Goal: Check status: Check status

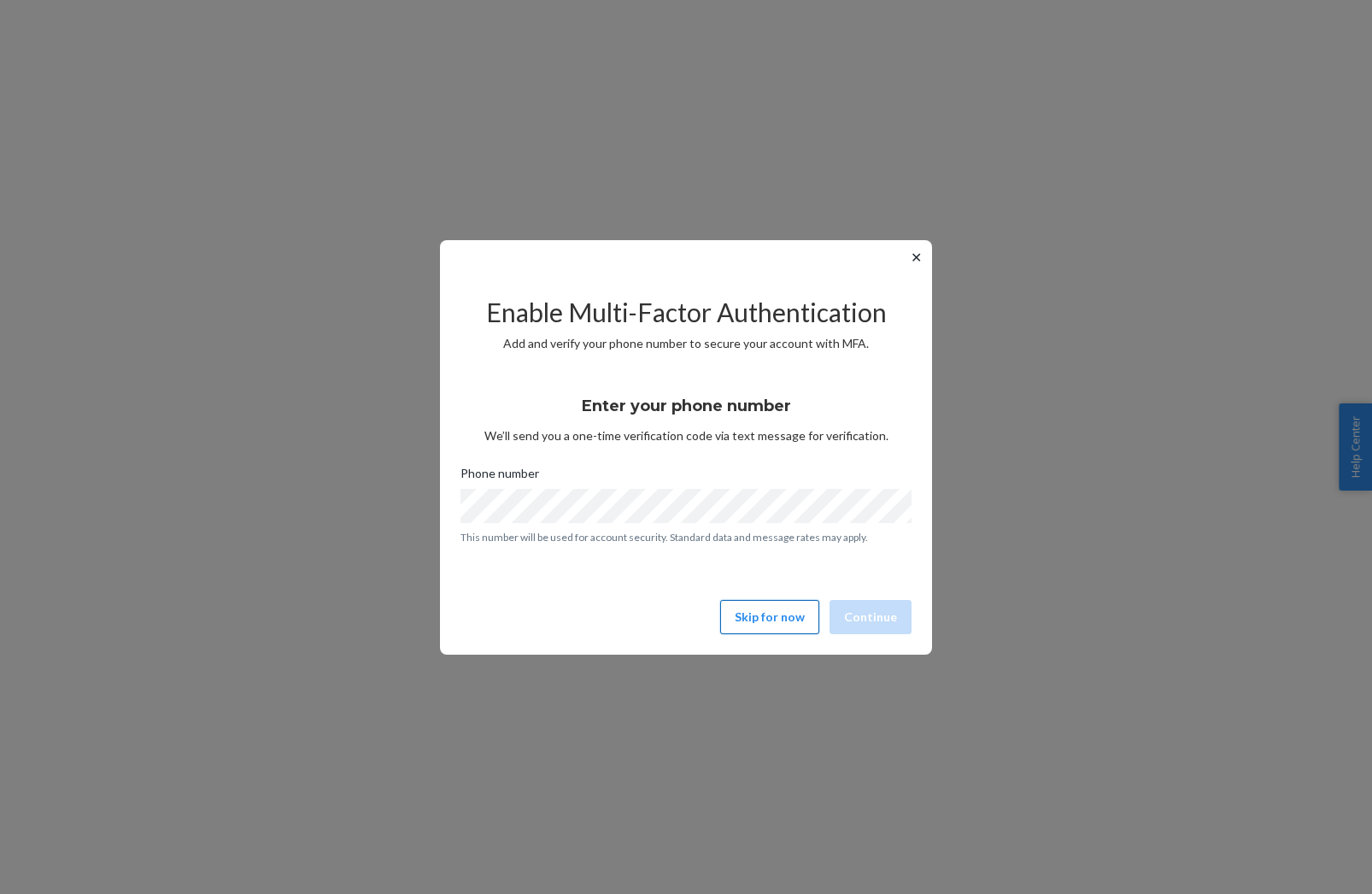
click at [785, 619] on button "Skip for now" at bounding box center [770, 617] width 99 height 34
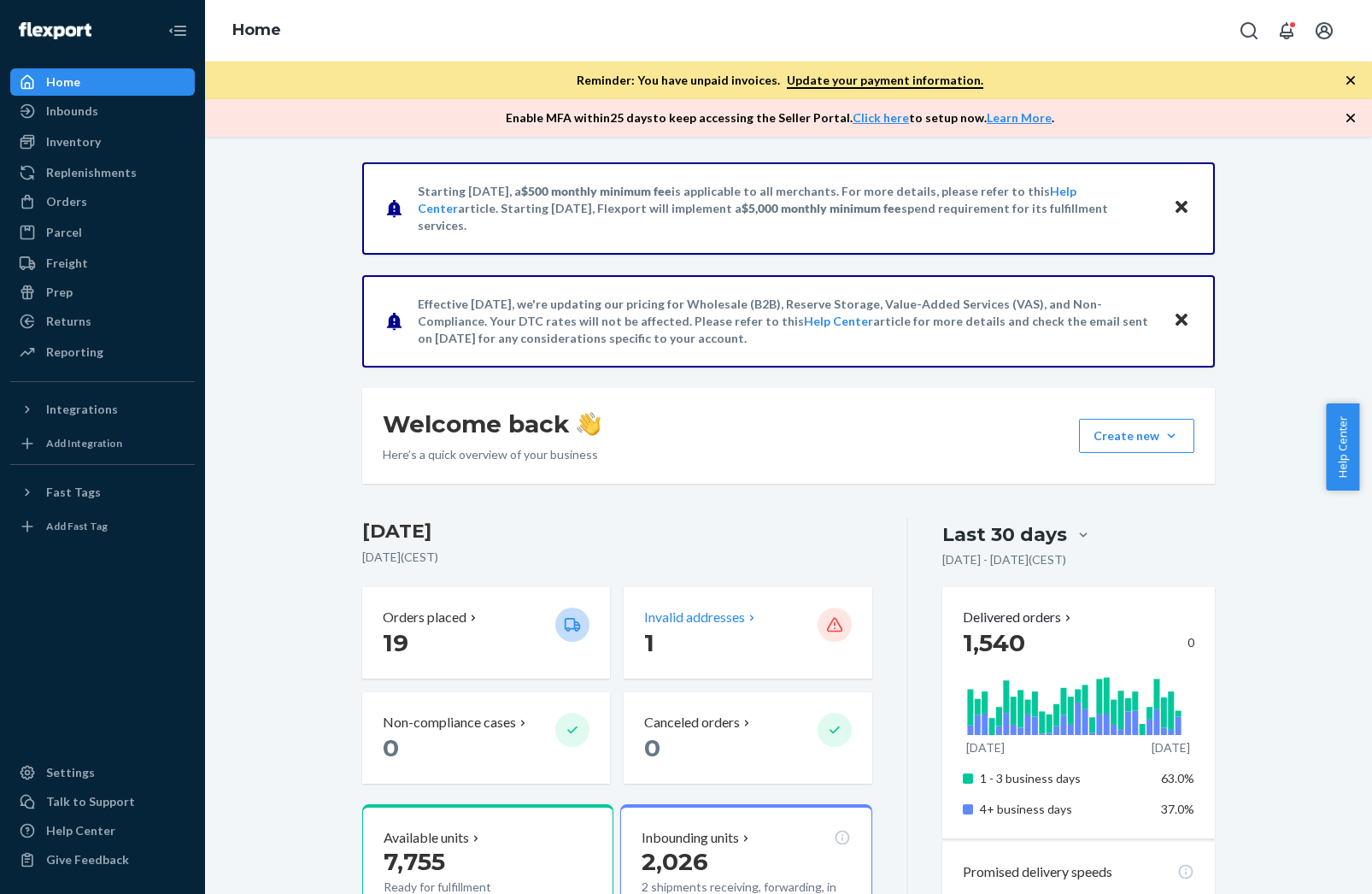
click at [685, 610] on p "Invalid addresses" at bounding box center [694, 617] width 101 height 20
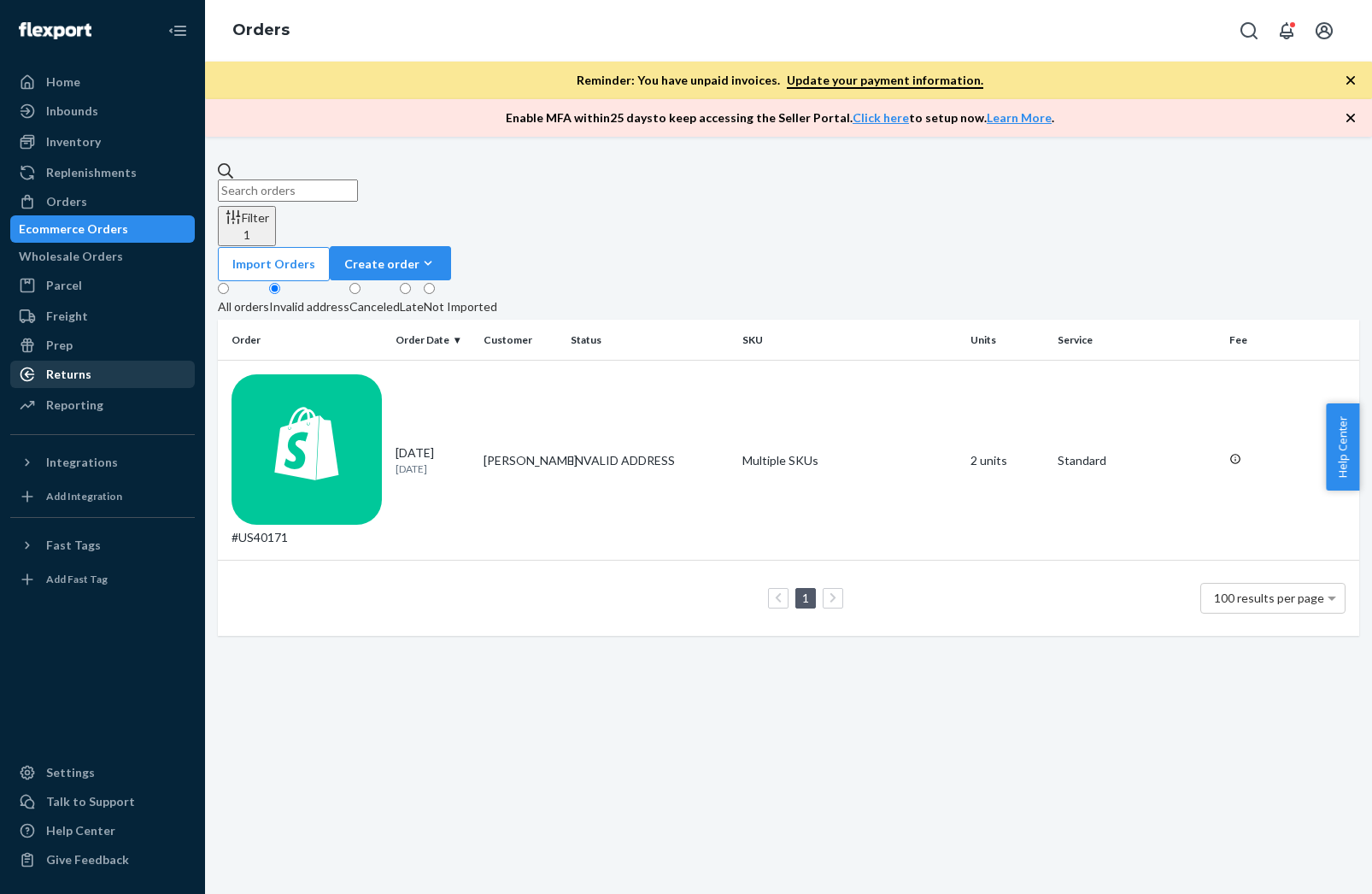
click at [91, 380] on div "Returns" at bounding box center [102, 375] width 181 height 24
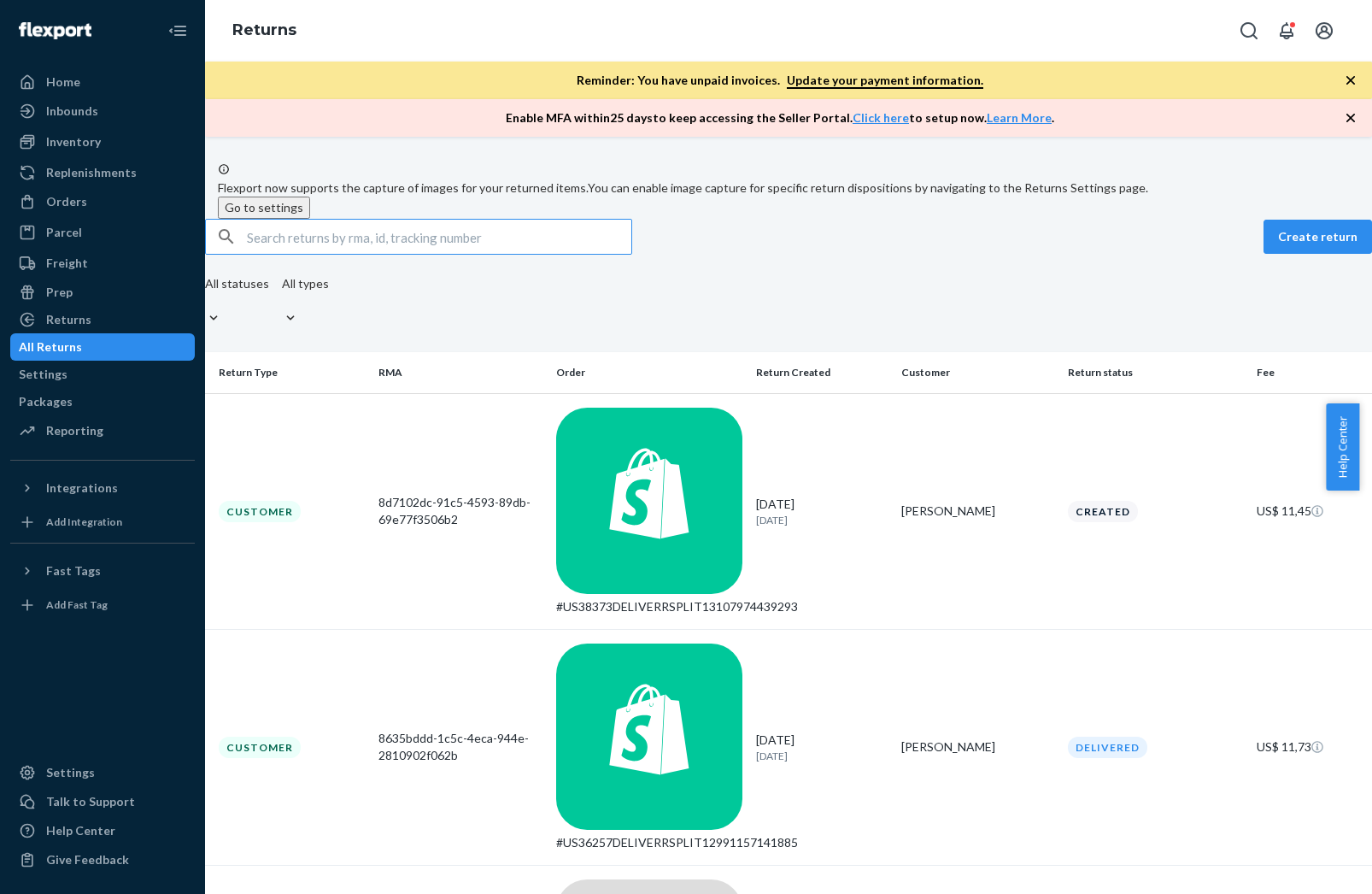
paste input "[PERSON_NAME]"
type input "[PERSON_NAME]"
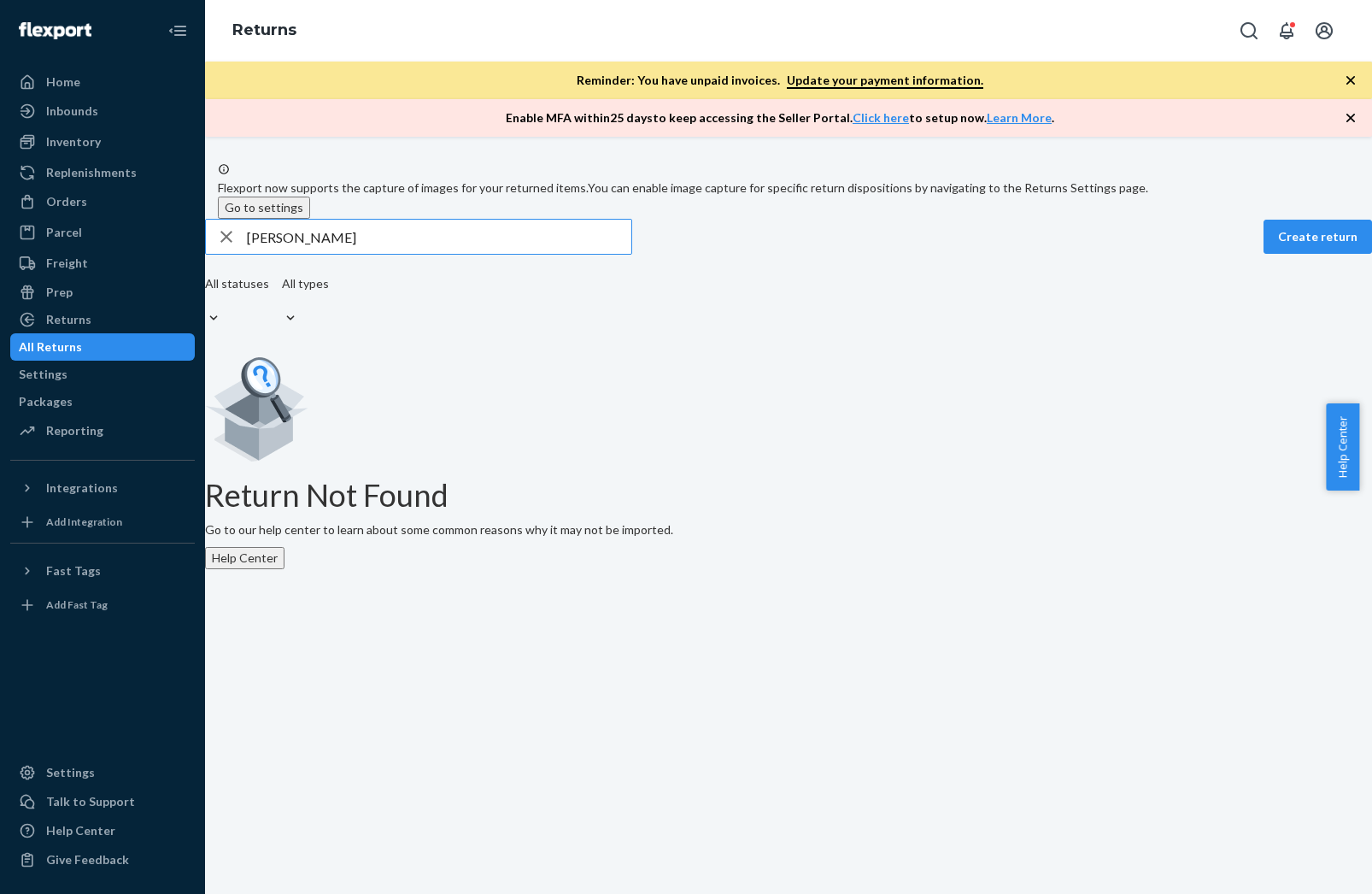
drag, startPoint x: 416, startPoint y: 271, endPoint x: 209, endPoint y: 277, distance: 207.1
click at [218, 276] on div "[PERSON_NAME] Create return All statuses All types Return Not Found Go to our h…" at bounding box center [789, 394] width 1167 height 350
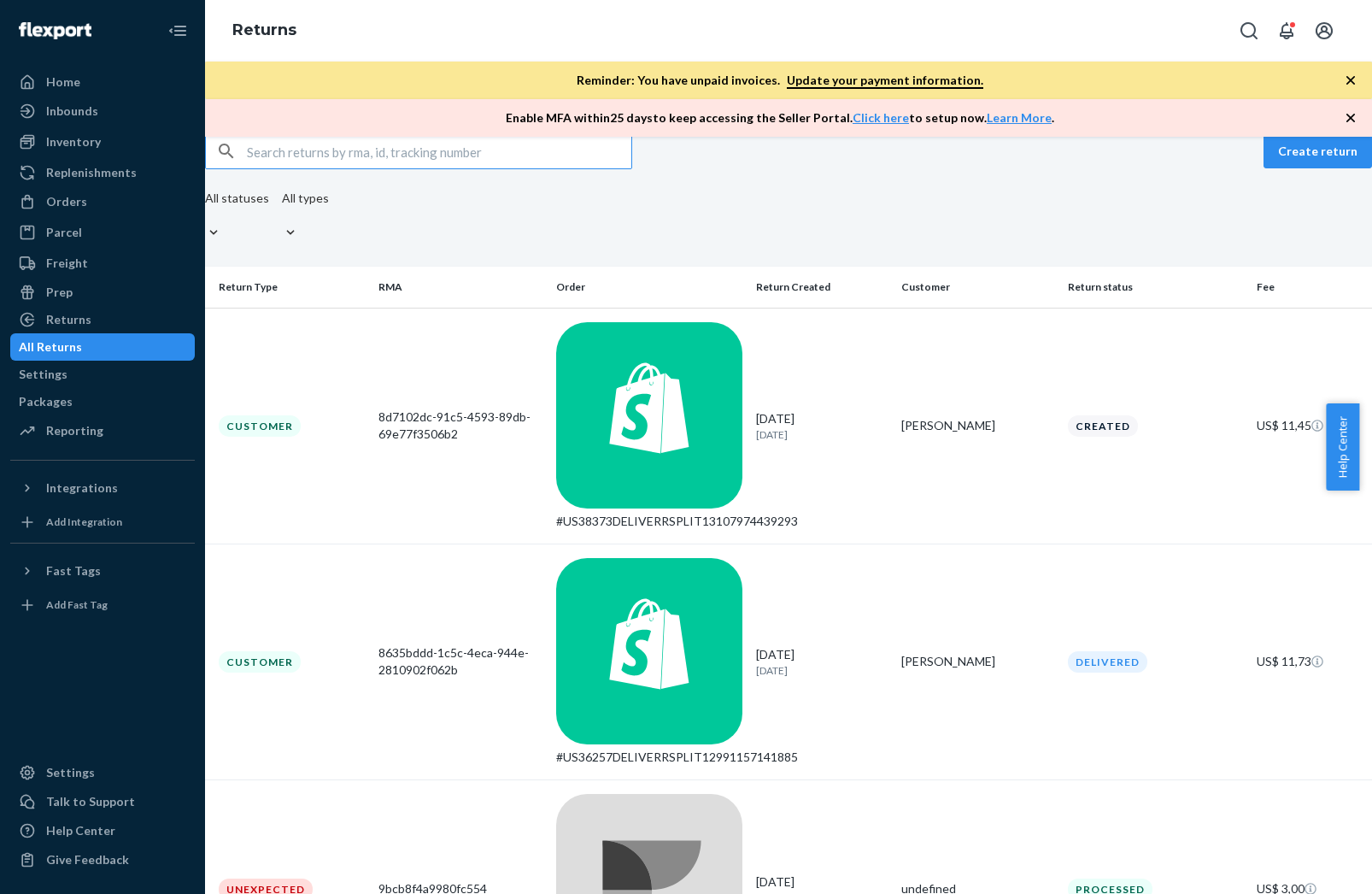
scroll to position [43, 0]
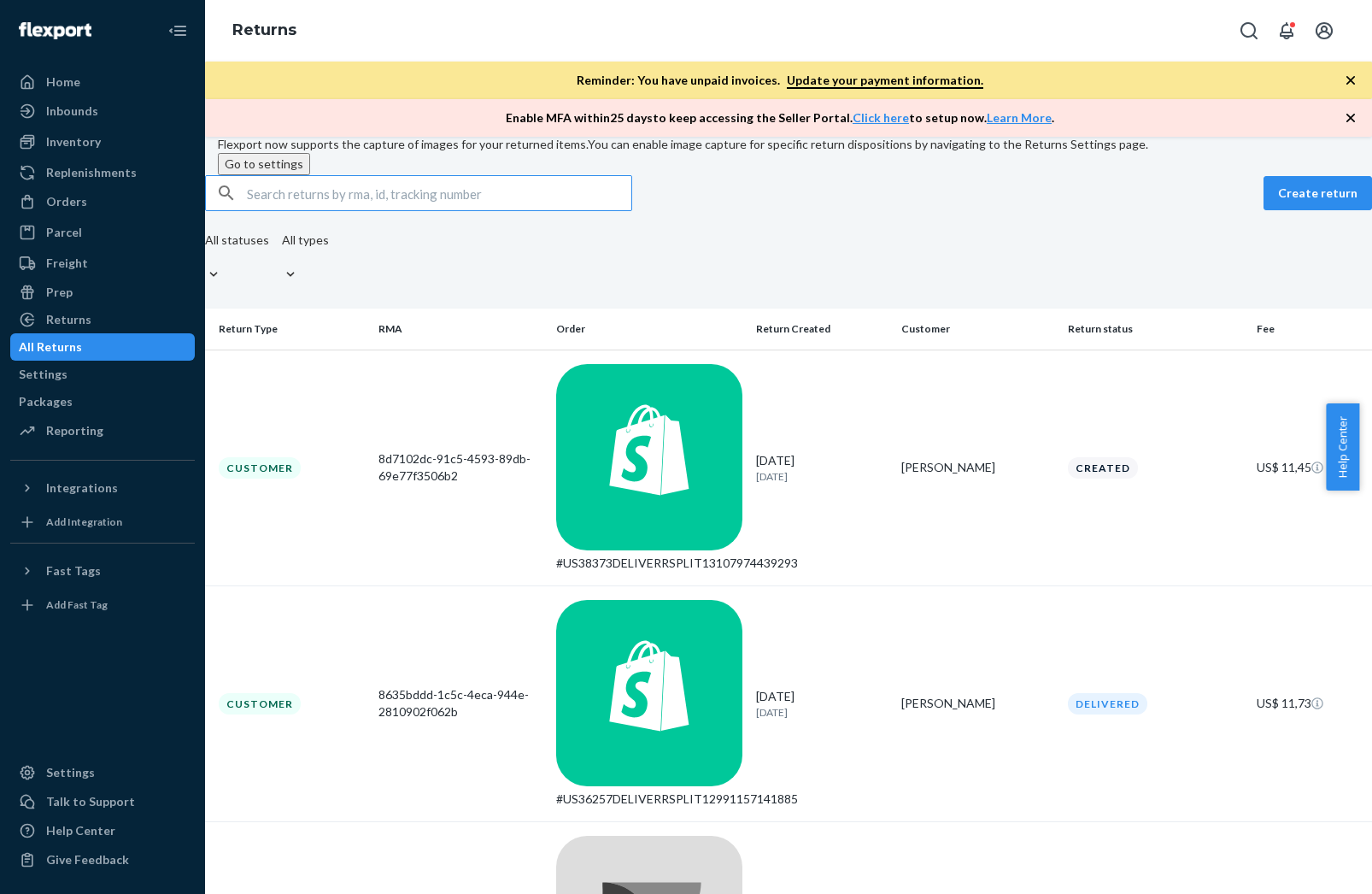
paste input "[PERSON_NAME]"
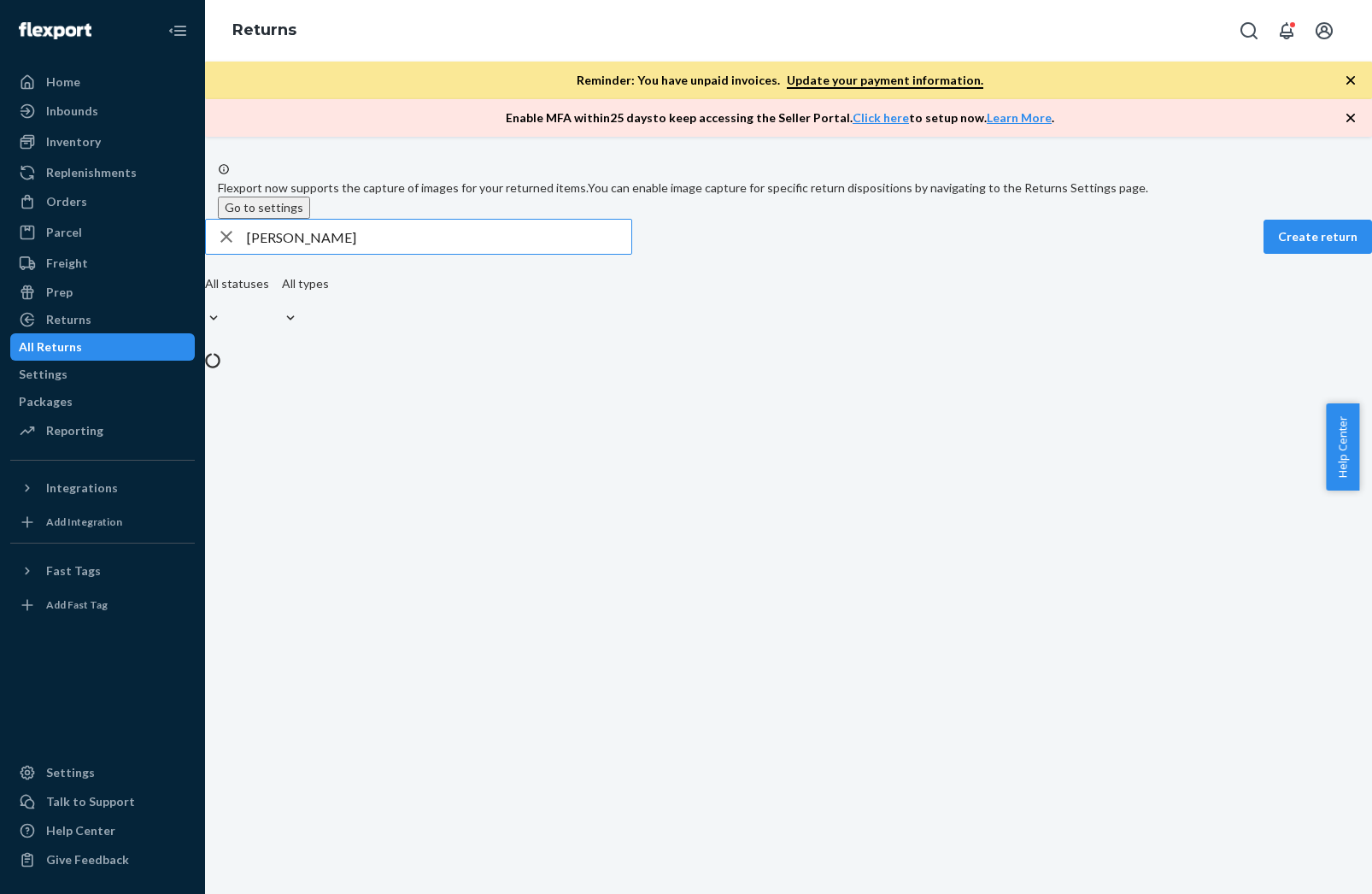
scroll to position [0, 0]
type input "[PERSON_NAME]"
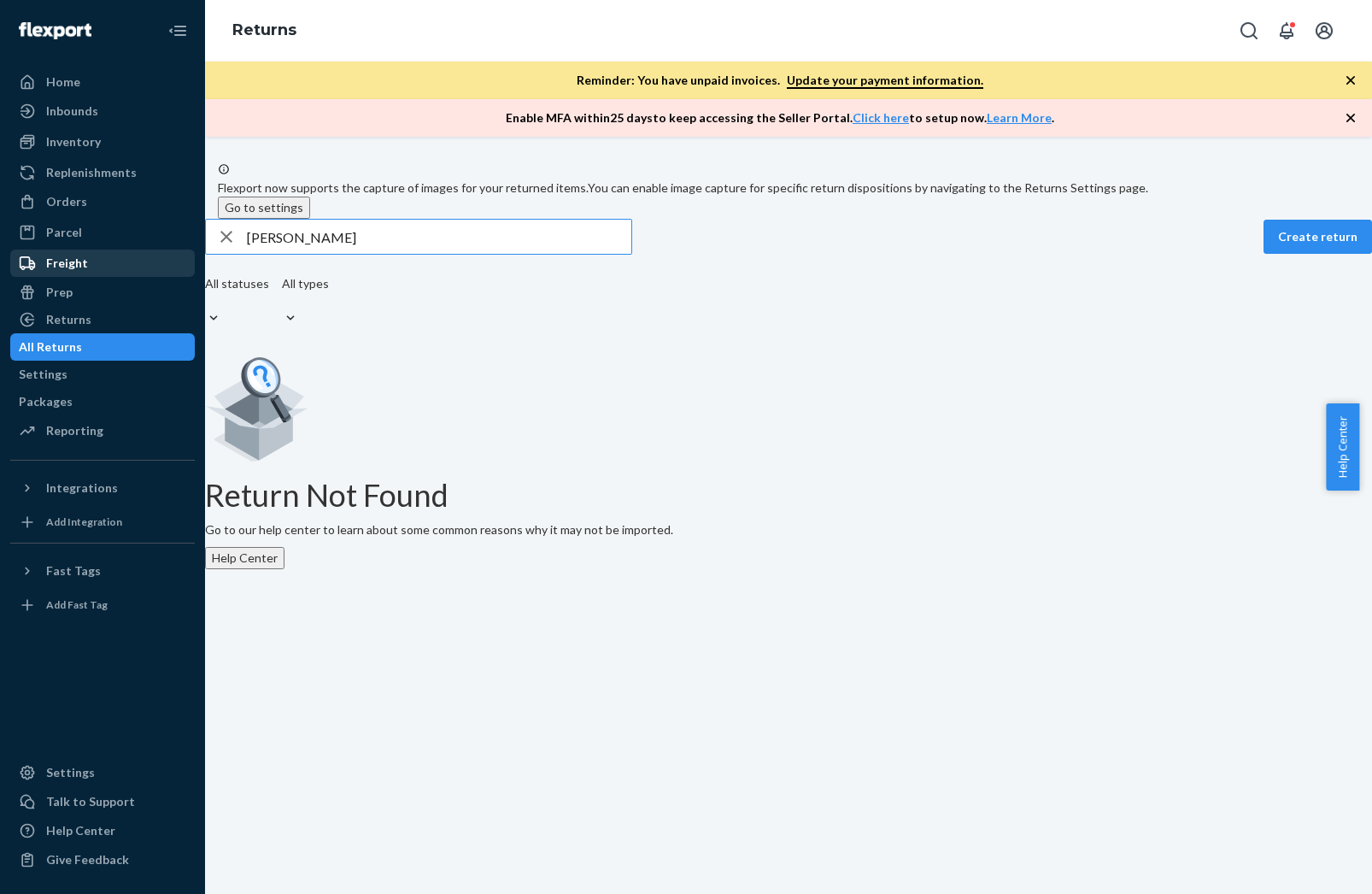
drag, startPoint x: 368, startPoint y: 268, endPoint x: 150, endPoint y: 271, distance: 218.0
click at [150, 271] on div "Home Inbounds Shipping Plans Problems Inventory Products Replenishments Orders …" at bounding box center [686, 447] width 1372 height 894
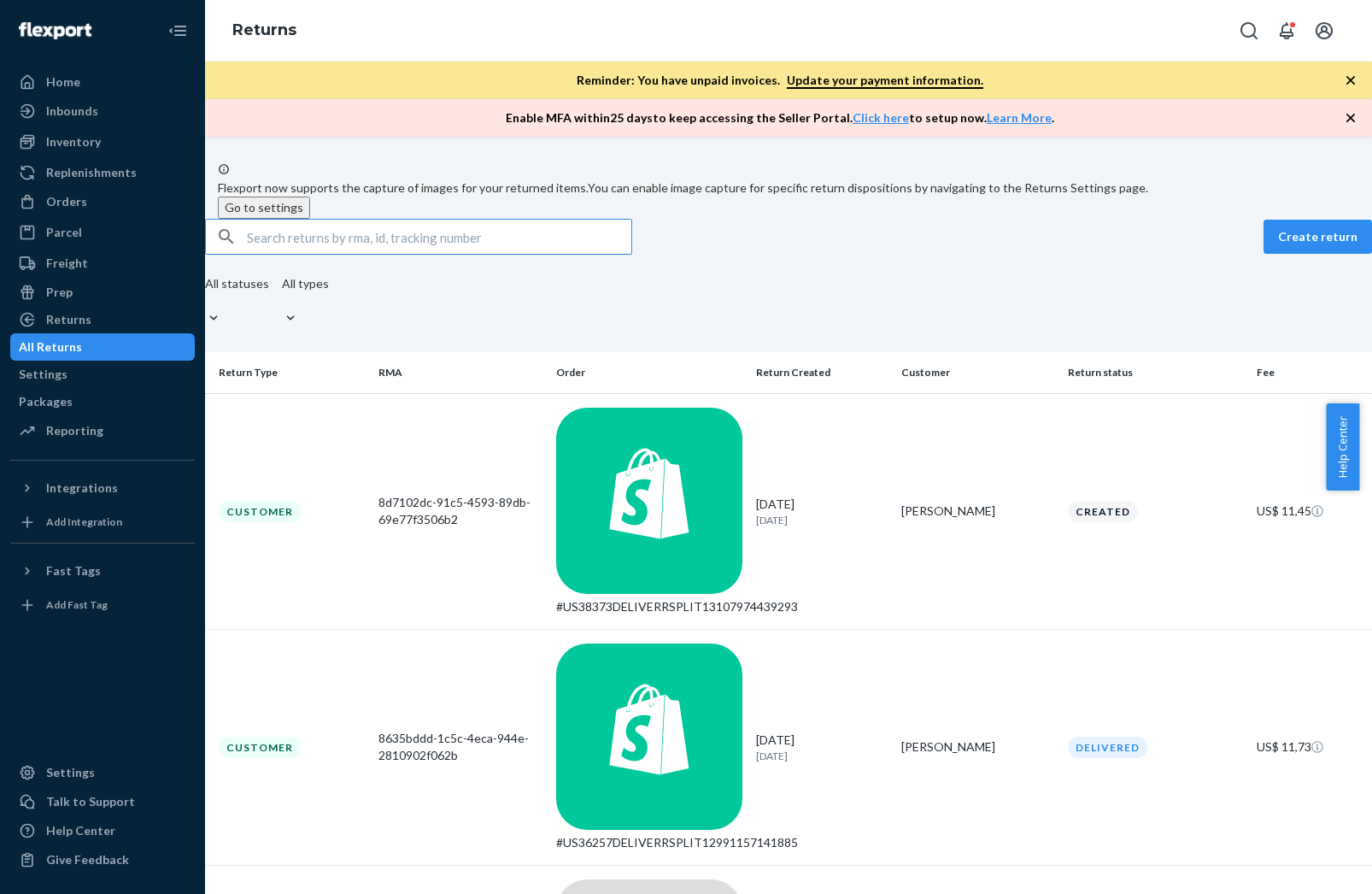
paste input "US38293"
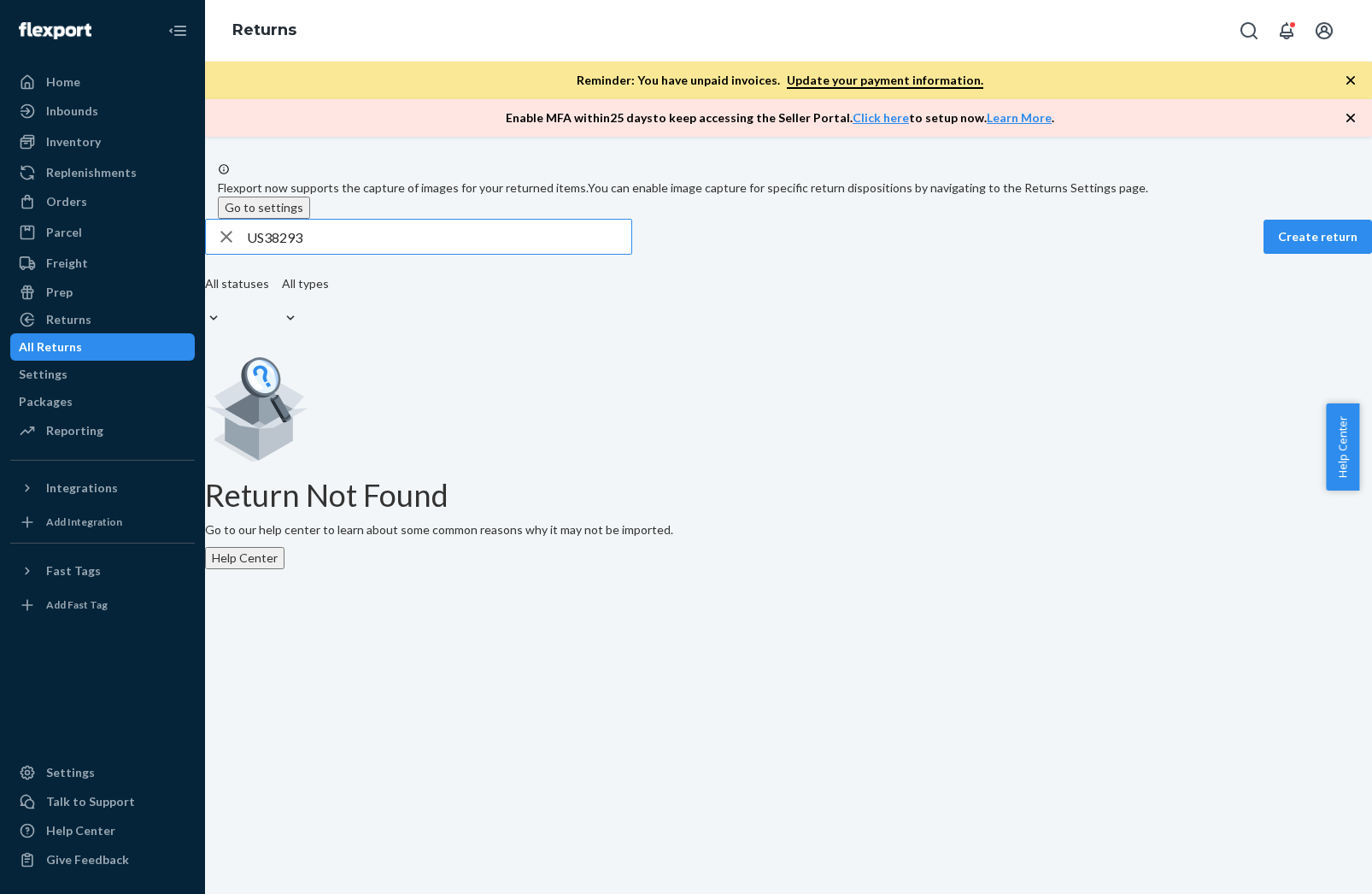
type input "US38293"
click at [237, 254] on icon "button" at bounding box center [226, 236] width 21 height 34
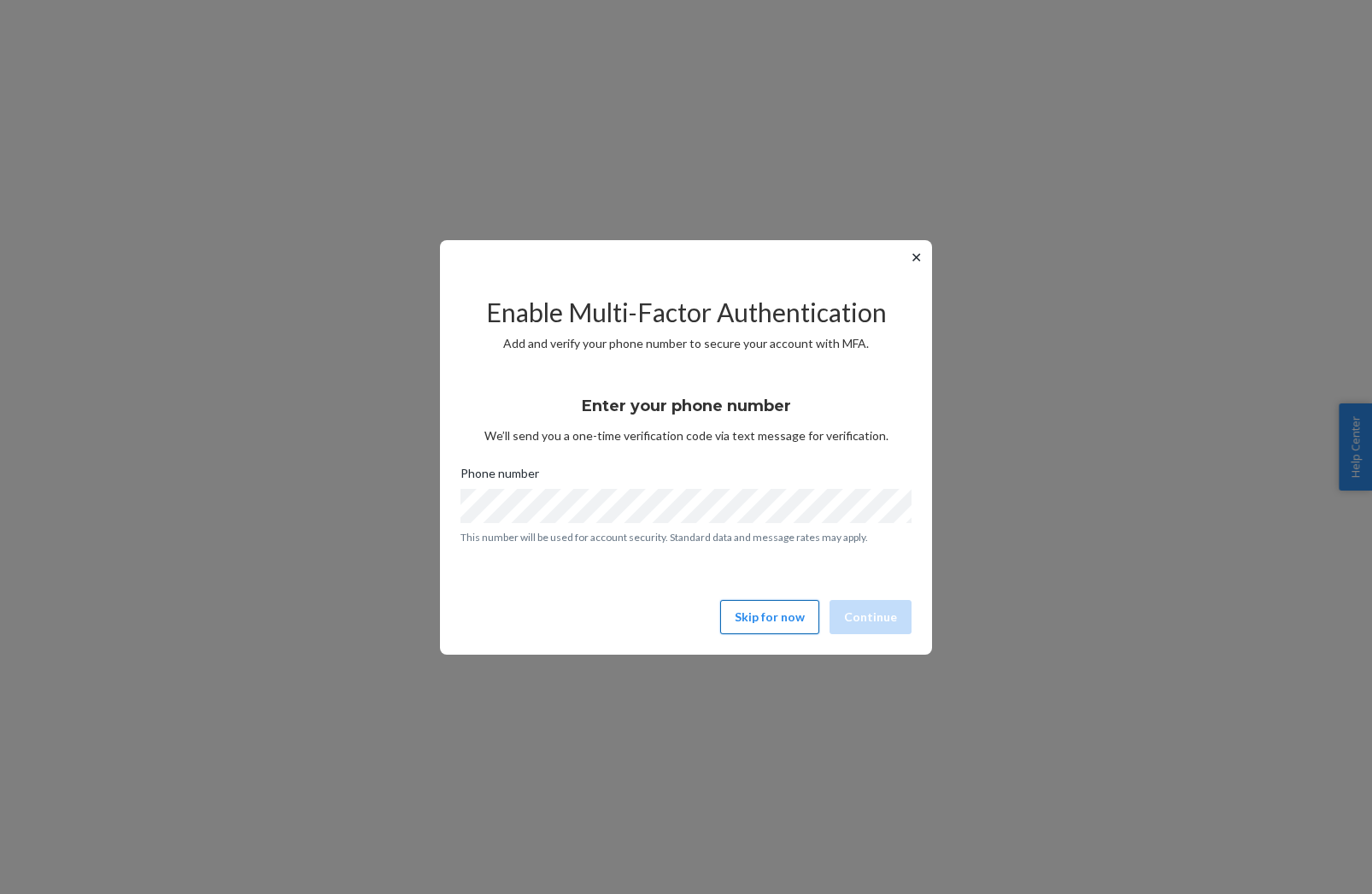
click at [774, 618] on button "Skip for now" at bounding box center [770, 617] width 99 height 34
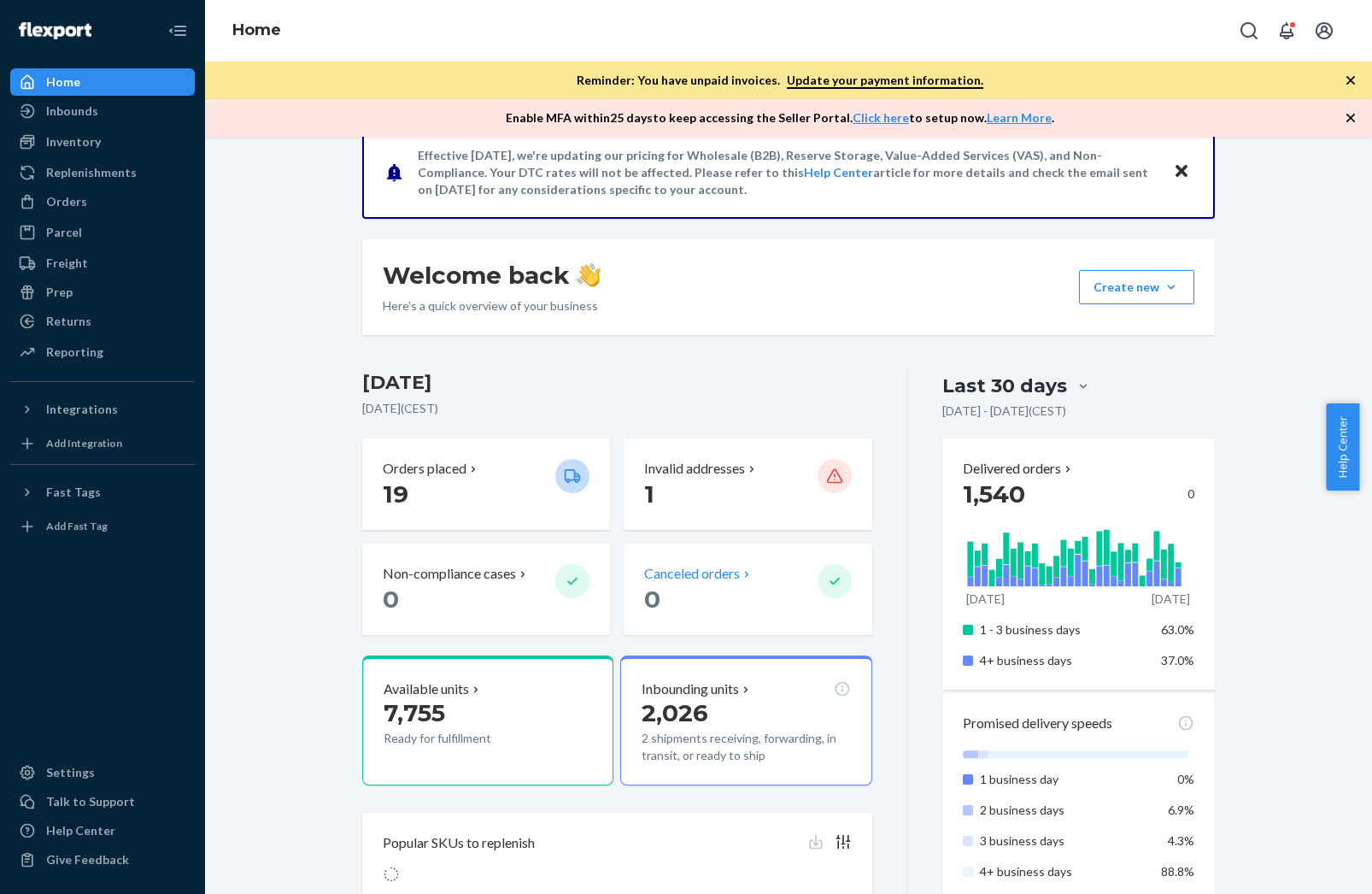
scroll to position [257, 0]
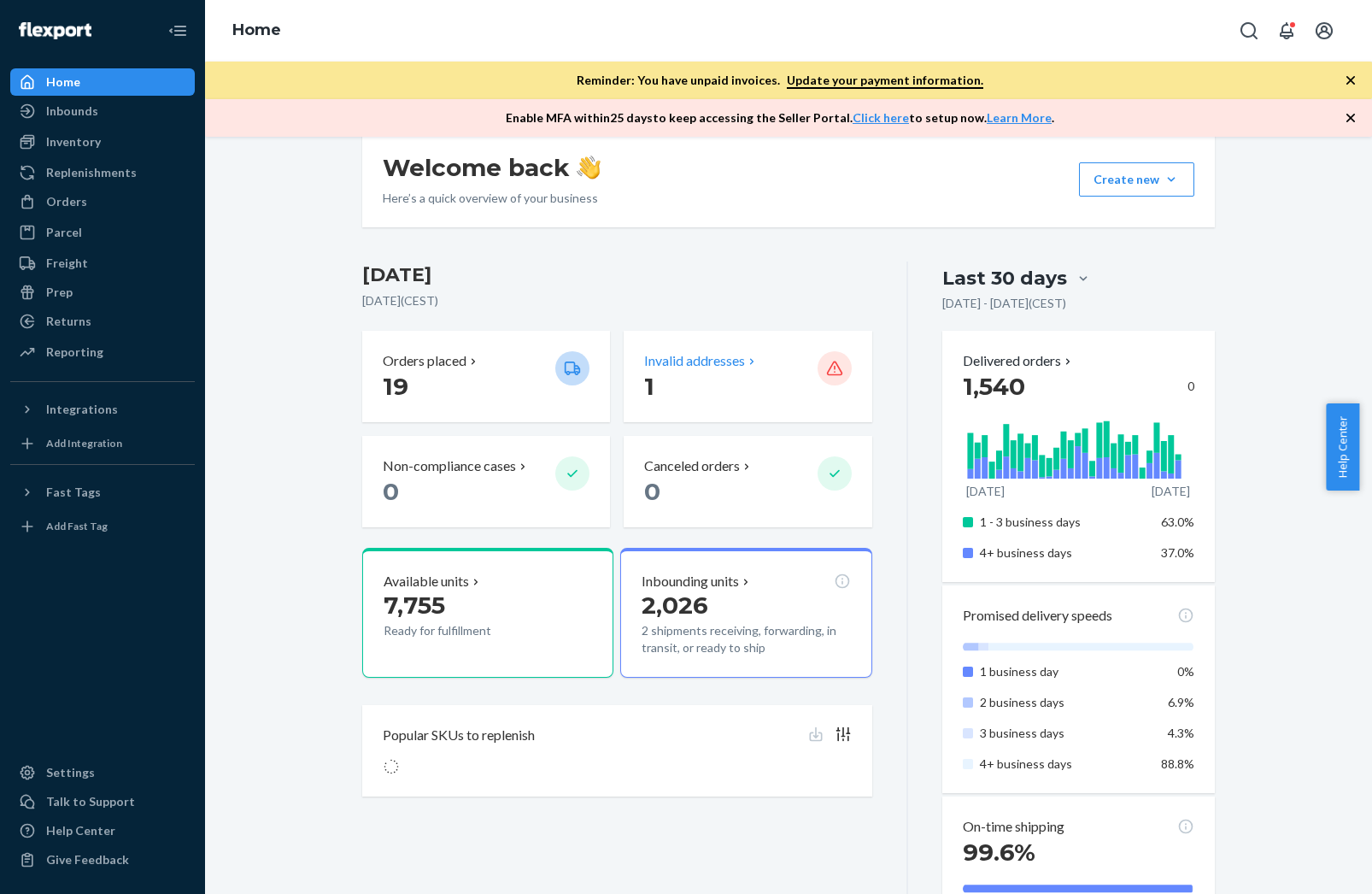
click at [662, 369] on p "Invalid addresses" at bounding box center [694, 361] width 101 height 20
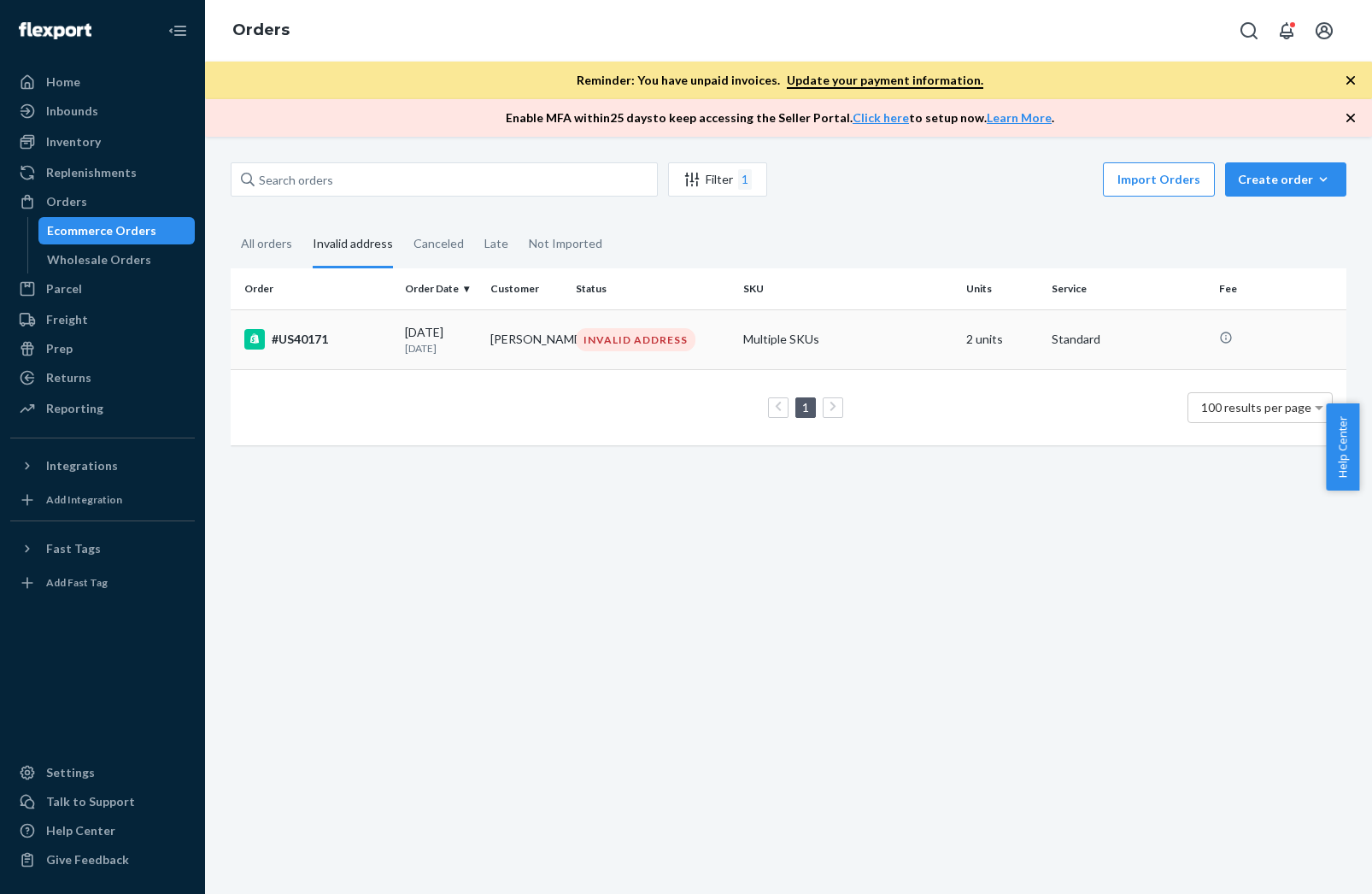
click at [775, 343] on td "Multiple SKUs" at bounding box center [848, 339] width 223 height 60
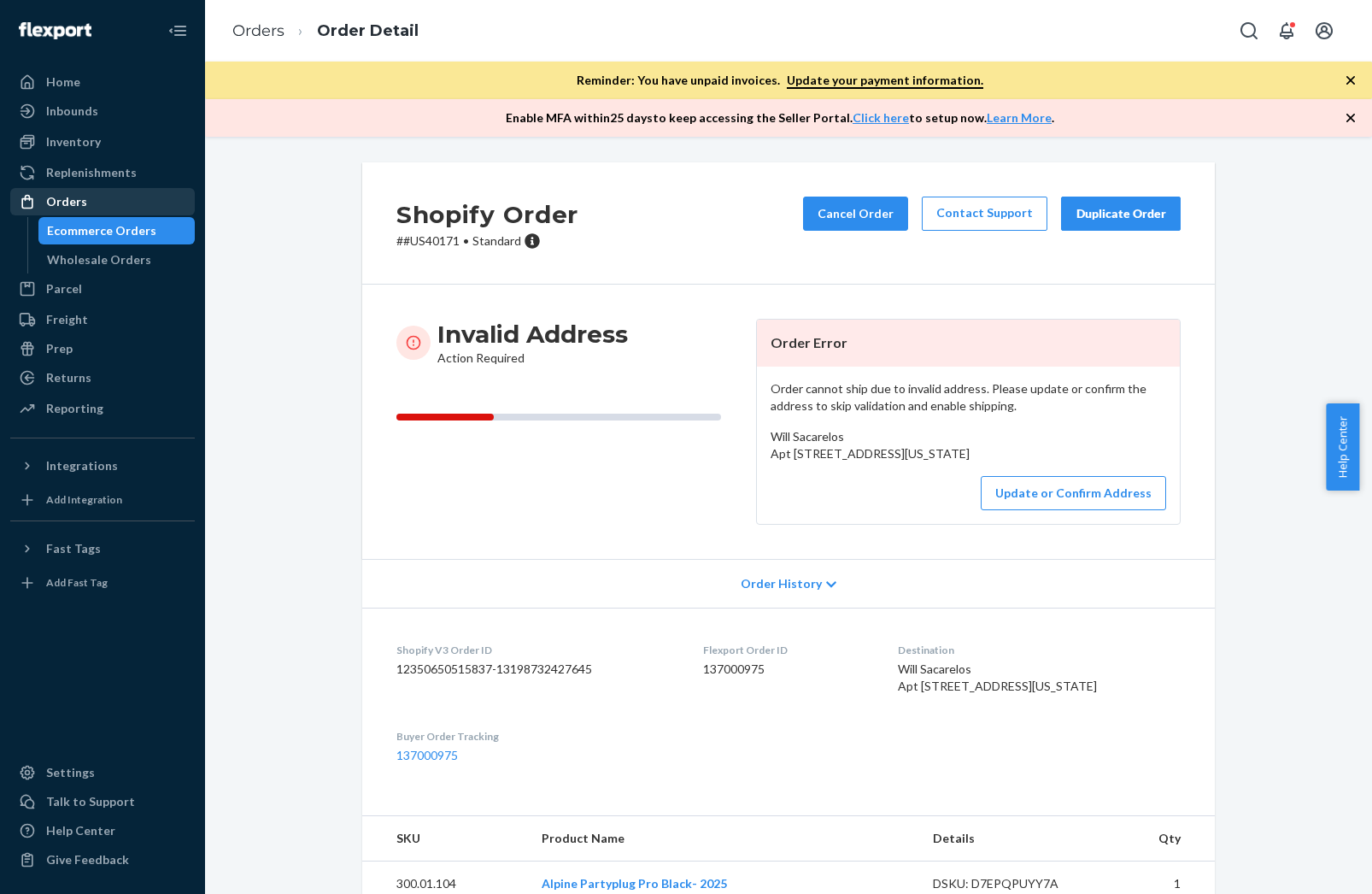
click at [79, 199] on div "Orders" at bounding box center [66, 202] width 41 height 17
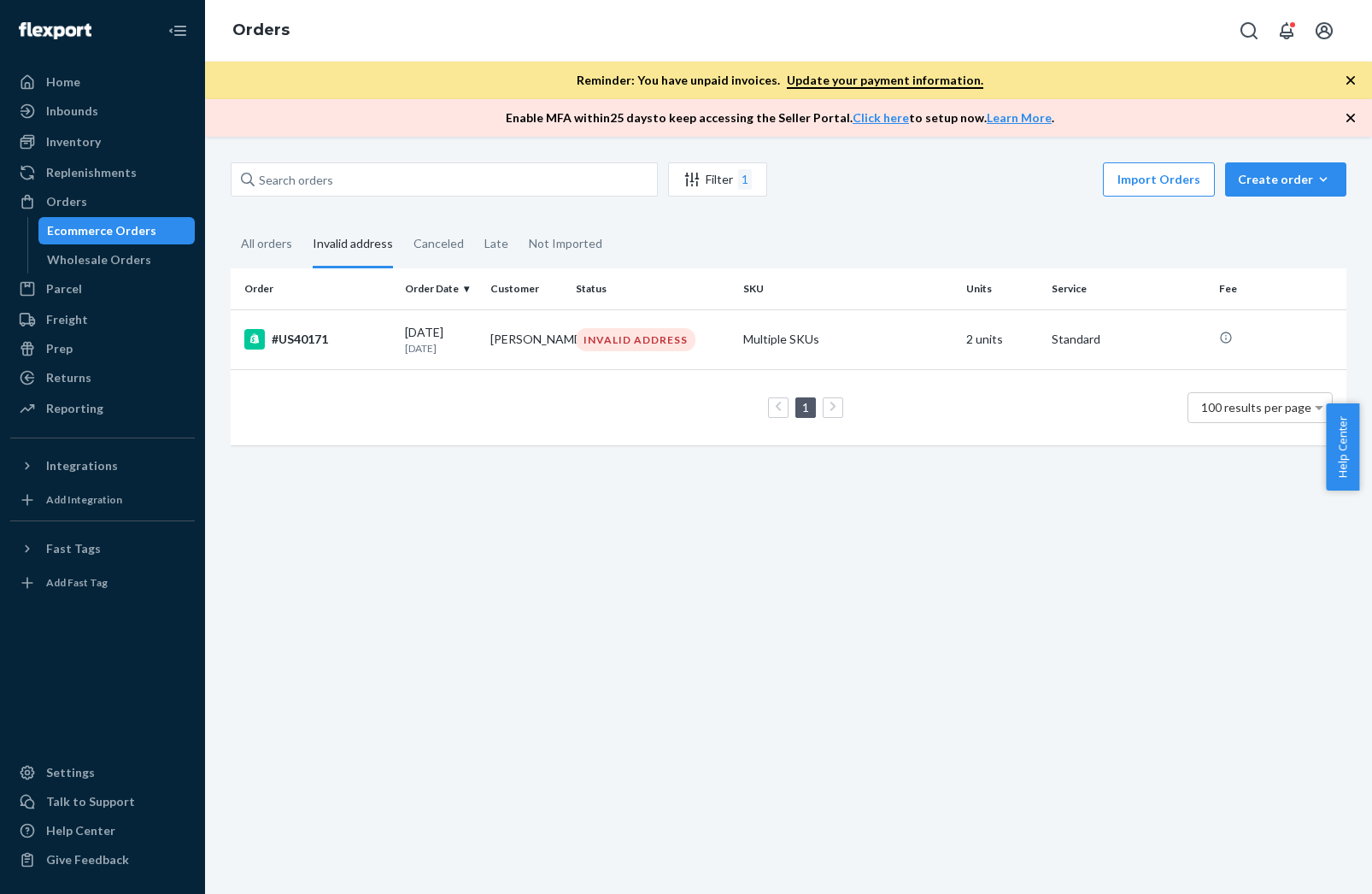
click at [119, 230] on div "Ecommerce Orders" at bounding box center [101, 231] width 109 height 17
click at [66, 204] on div "Orders" at bounding box center [66, 202] width 41 height 17
click at [86, 75] on div "Home" at bounding box center [102, 82] width 181 height 24
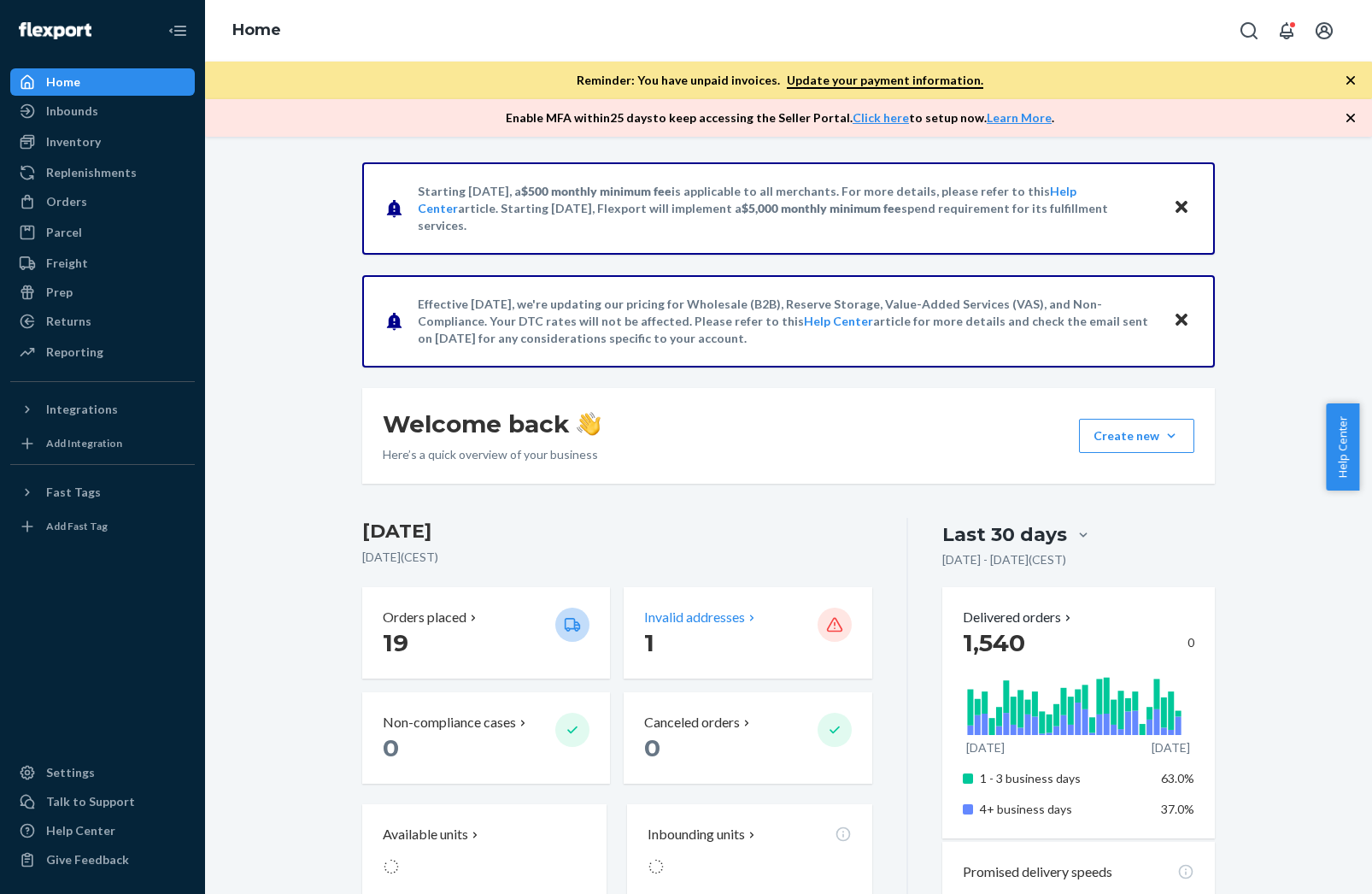
click at [664, 632] on p "1" at bounding box center [723, 643] width 159 height 30
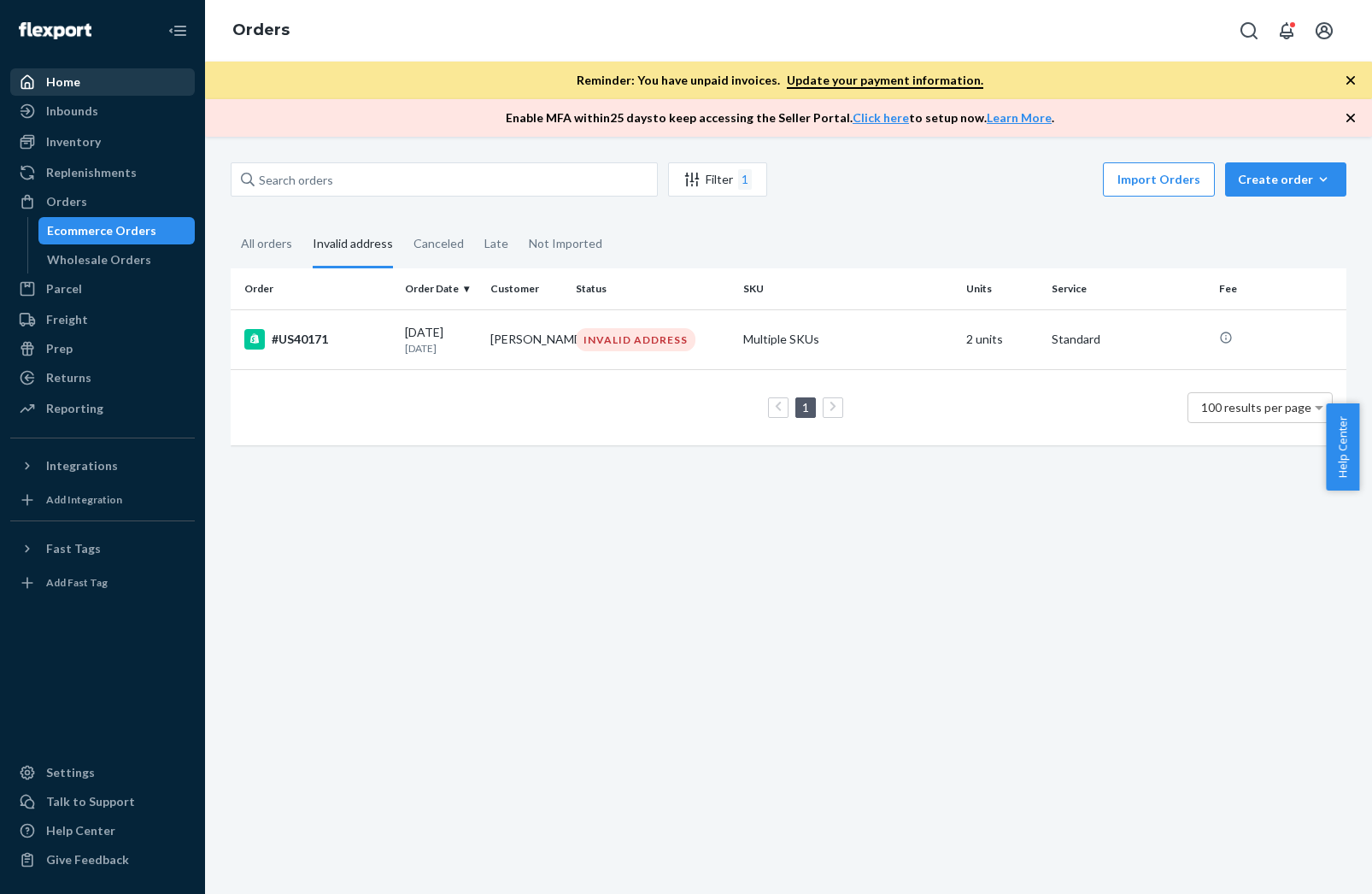
click at [40, 79] on div at bounding box center [33, 82] width 28 height 17
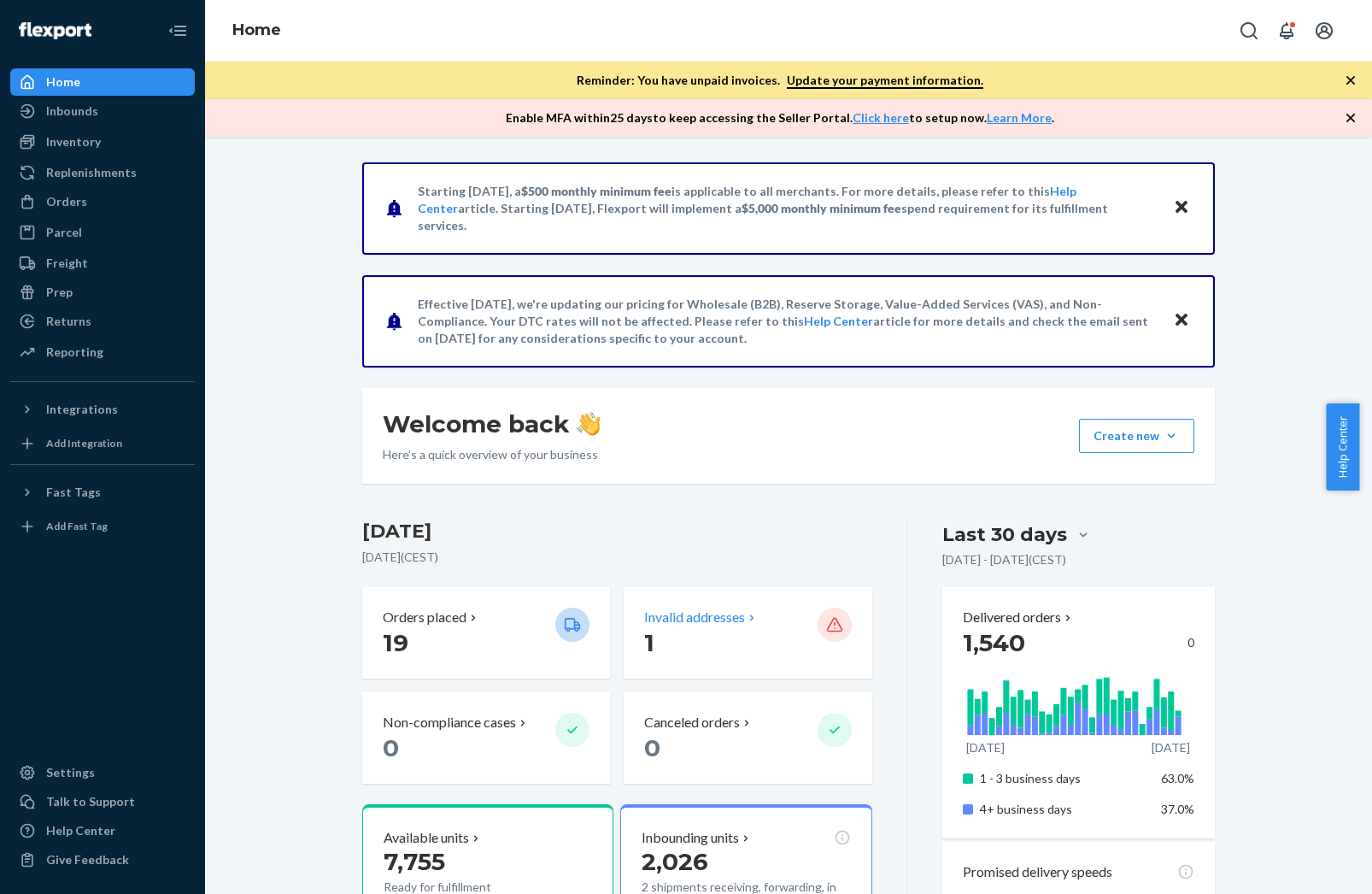
click at [691, 646] on p "1" at bounding box center [723, 643] width 159 height 30
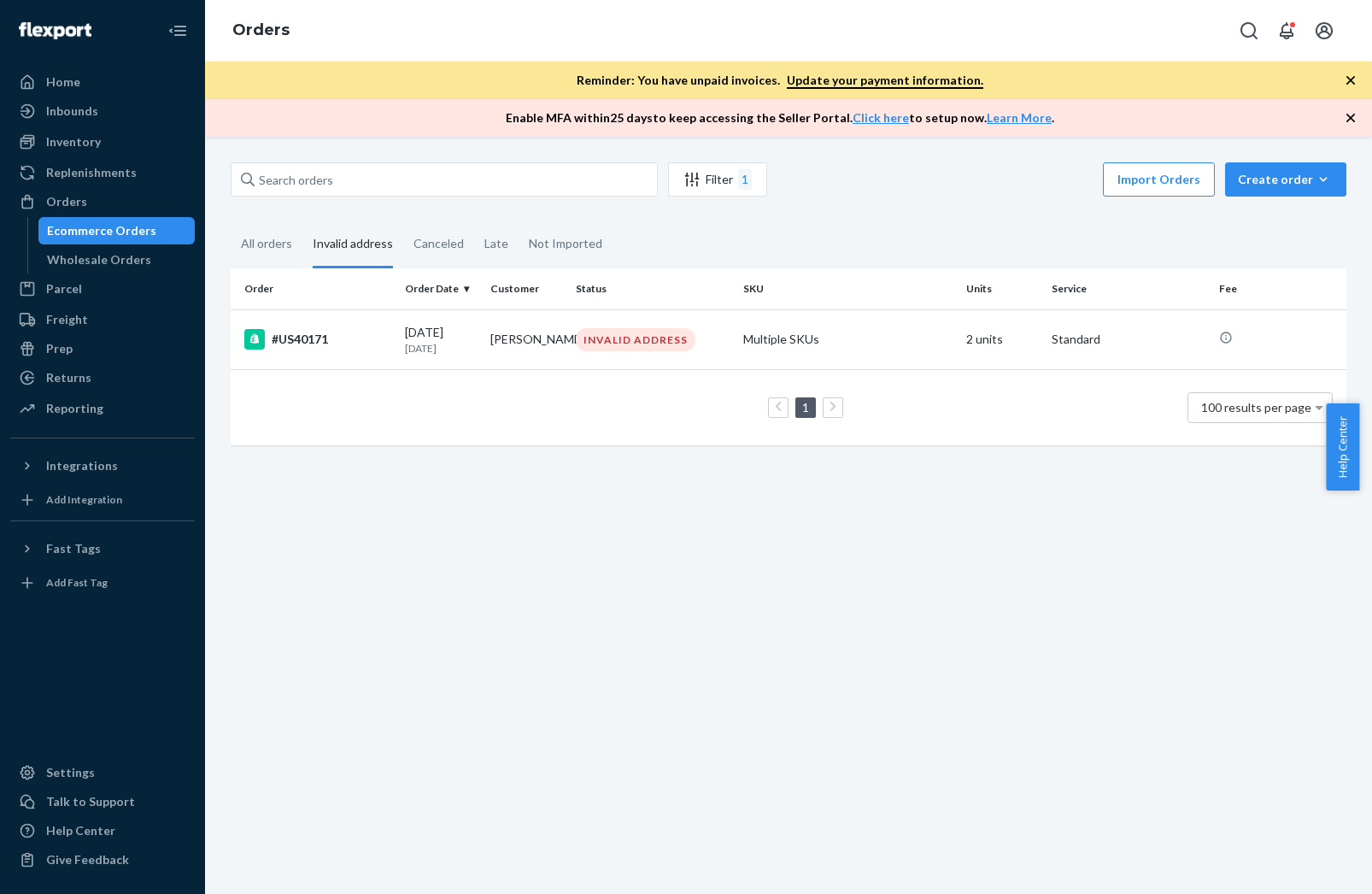
drag, startPoint x: 299, startPoint y: 345, endPoint x: 308, endPoint y: 347, distance: 9.2
click at [299, 345] on div "#US40171" at bounding box center [318, 340] width 147 height 21
